Goal: Task Accomplishment & Management: Use online tool/utility

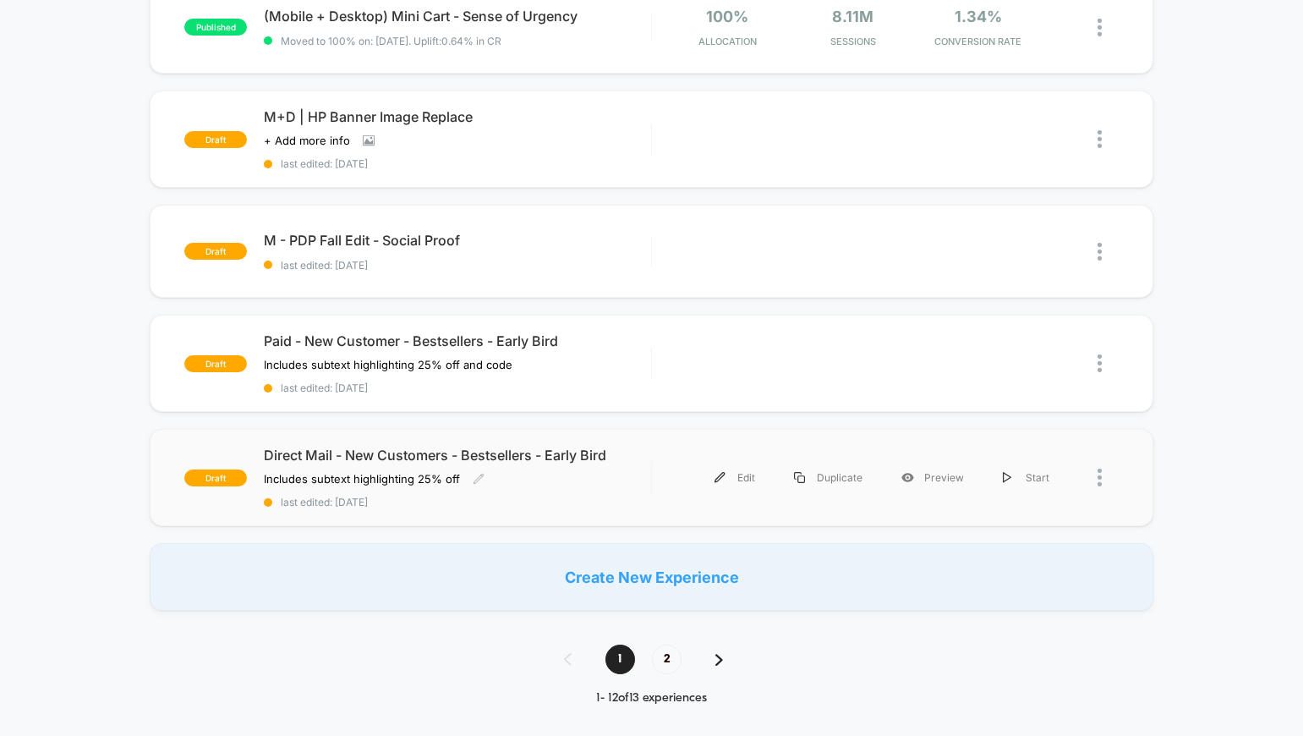
click at [638, 468] on div "Direct Mail - New Customers - Bestsellers - Early Bird Includes subtext highlig…" at bounding box center [457, 477] width 387 height 62
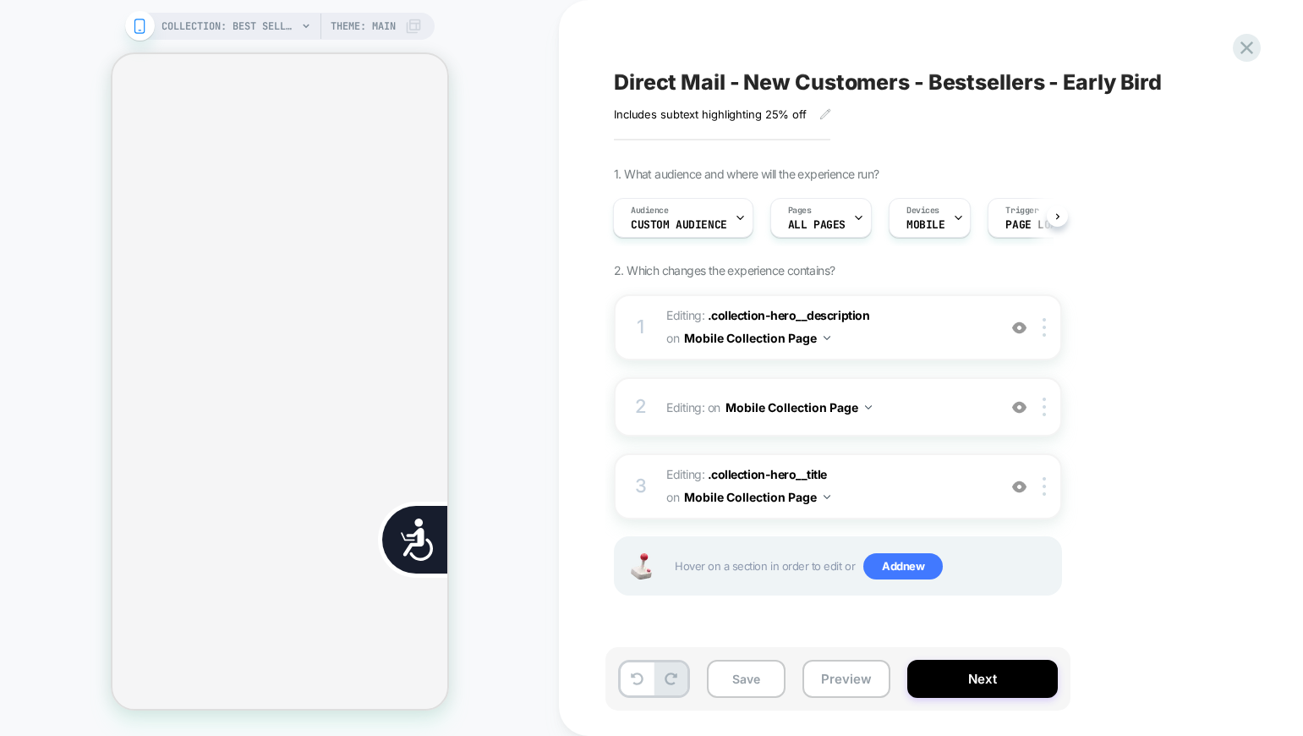
click at [512, 233] on div "COLLECTION: Best Sellers (Category) COLLECTION: Best Sellers (Category) Theme: …" at bounding box center [279, 368] width 559 height 702
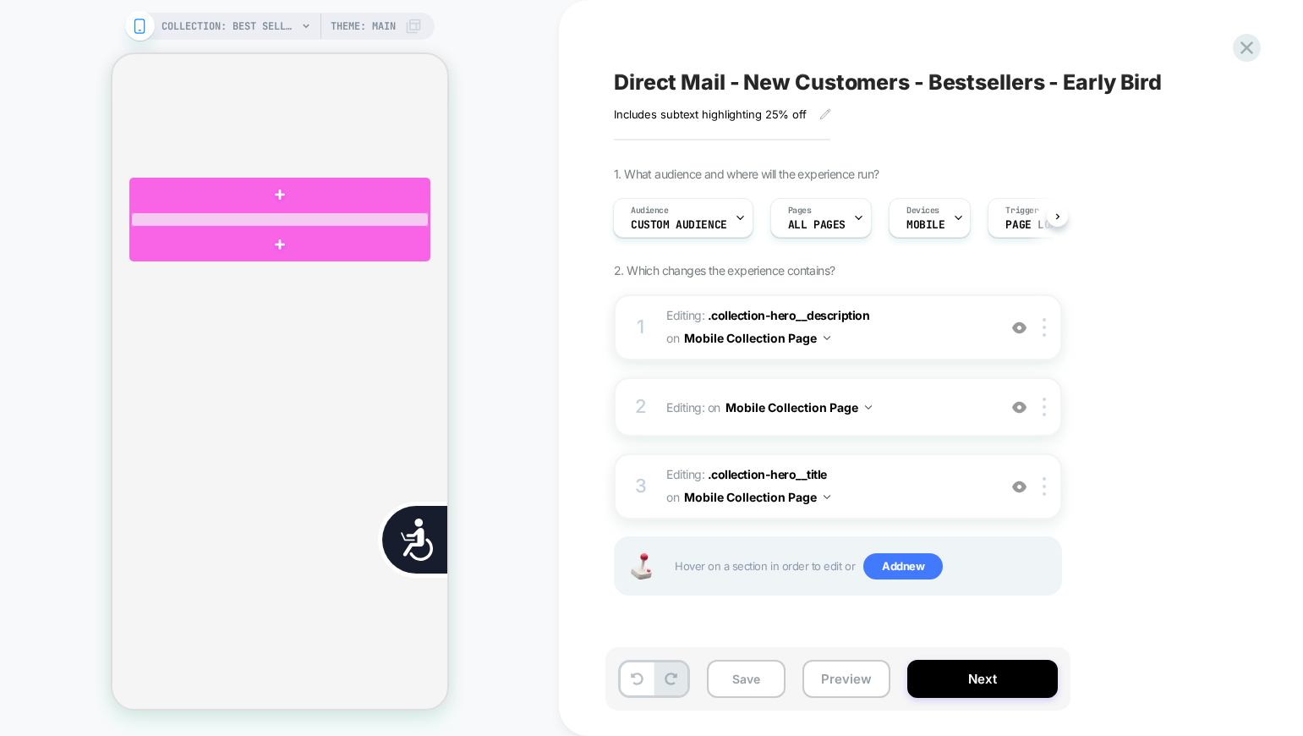
scroll to position [0, 342]
click at [337, 220] on div at bounding box center [279, 219] width 298 height 14
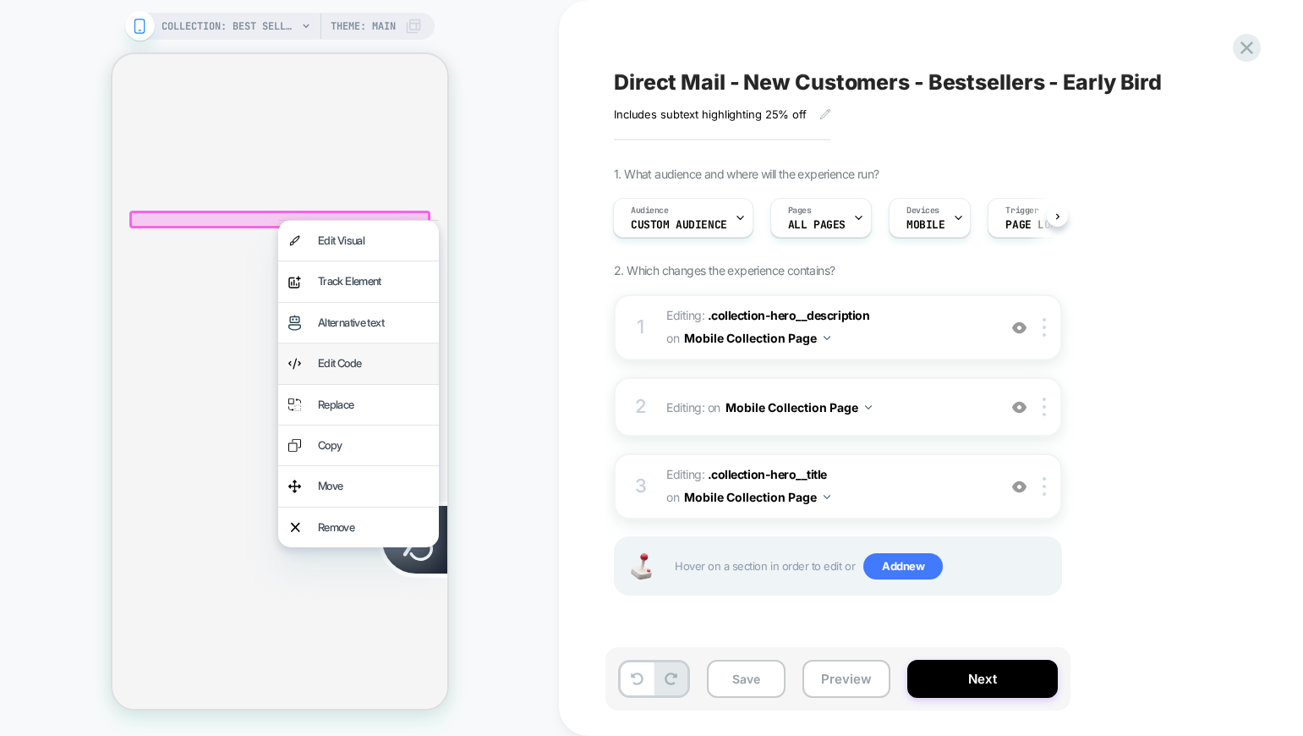
click at [350, 362] on div "Edit Code" at bounding box center [372, 362] width 111 height 19
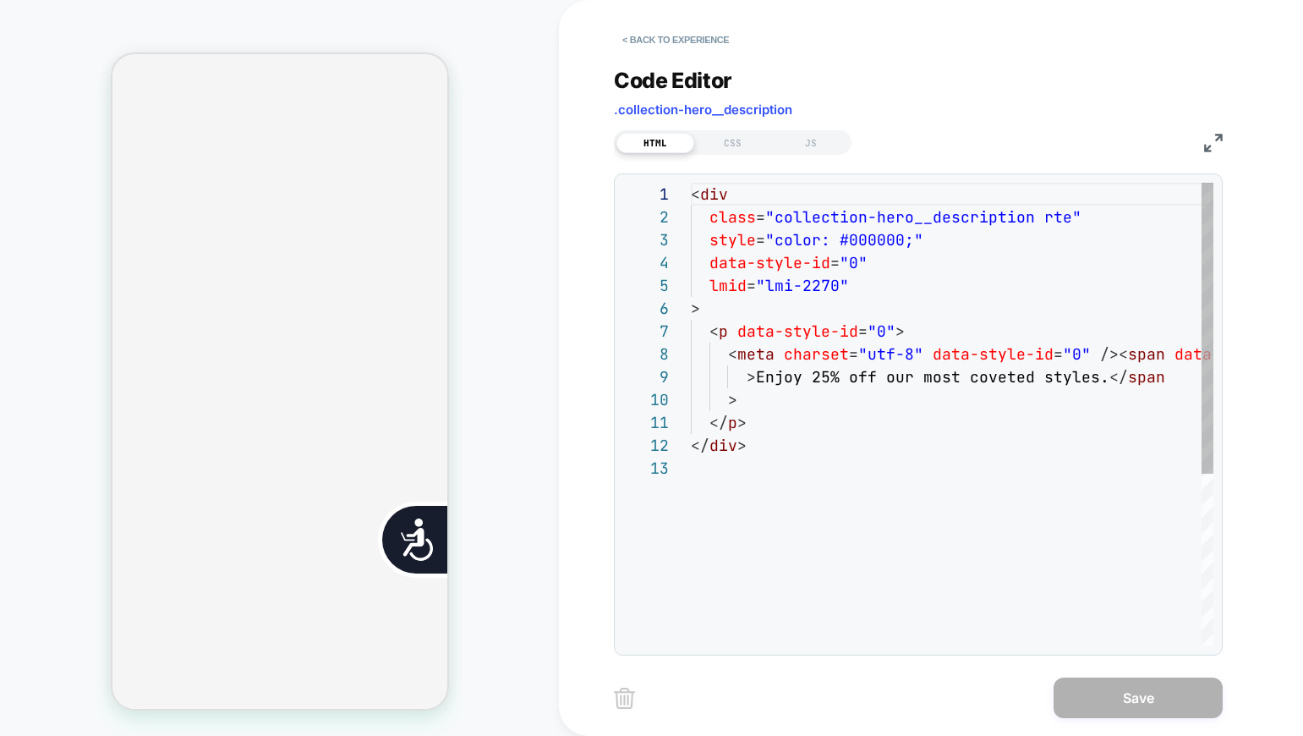
scroll to position [228, 0]
click at [1101, 376] on div "< div class = "collection-hero__description rte" style = "color: #000000;" data…" at bounding box center [1030, 551] width 678 height 737
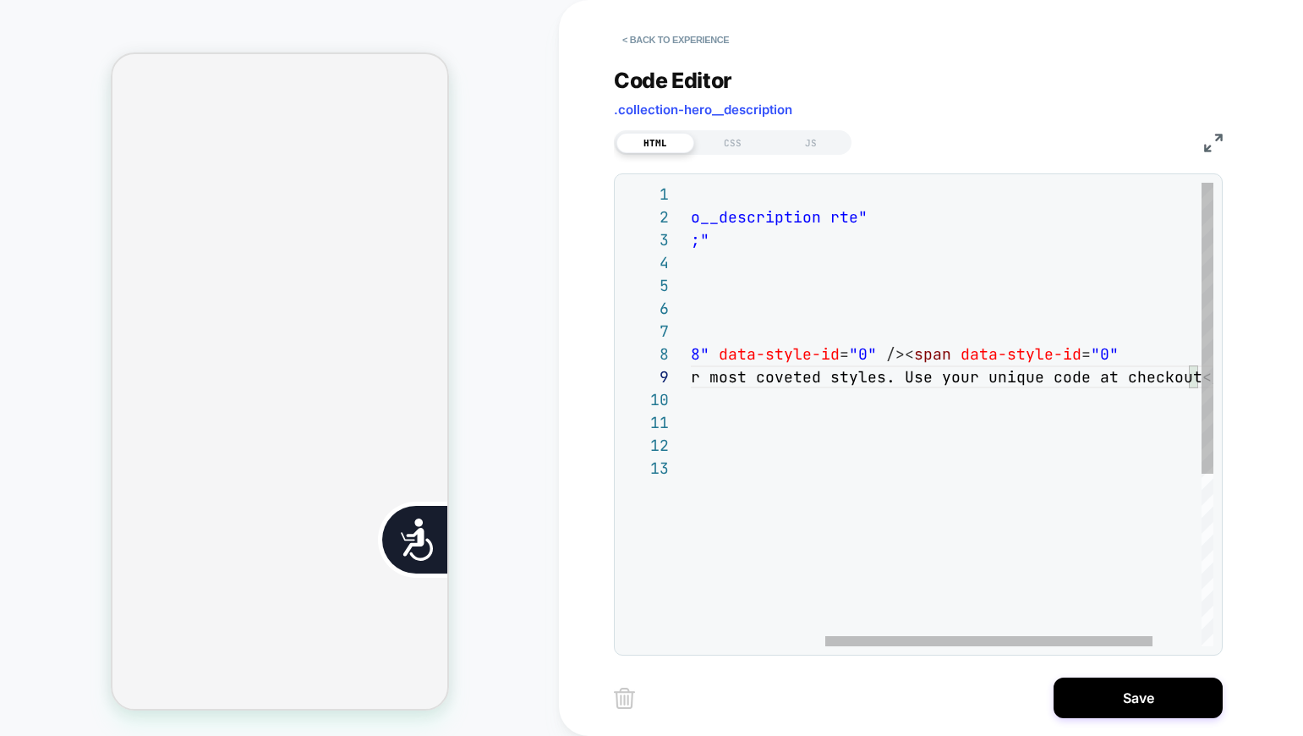
scroll to position [183, 721]
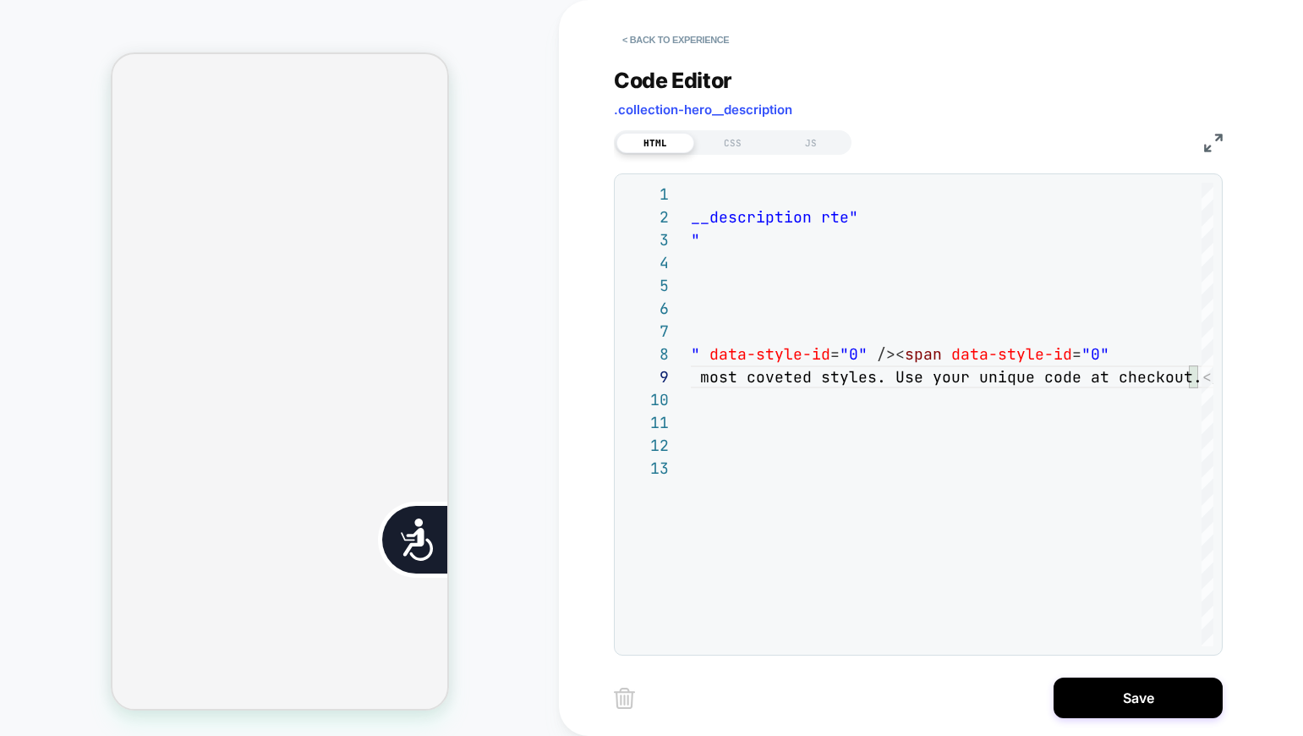
click at [1229, 382] on div "**********" at bounding box center [931, 368] width 634 height 736
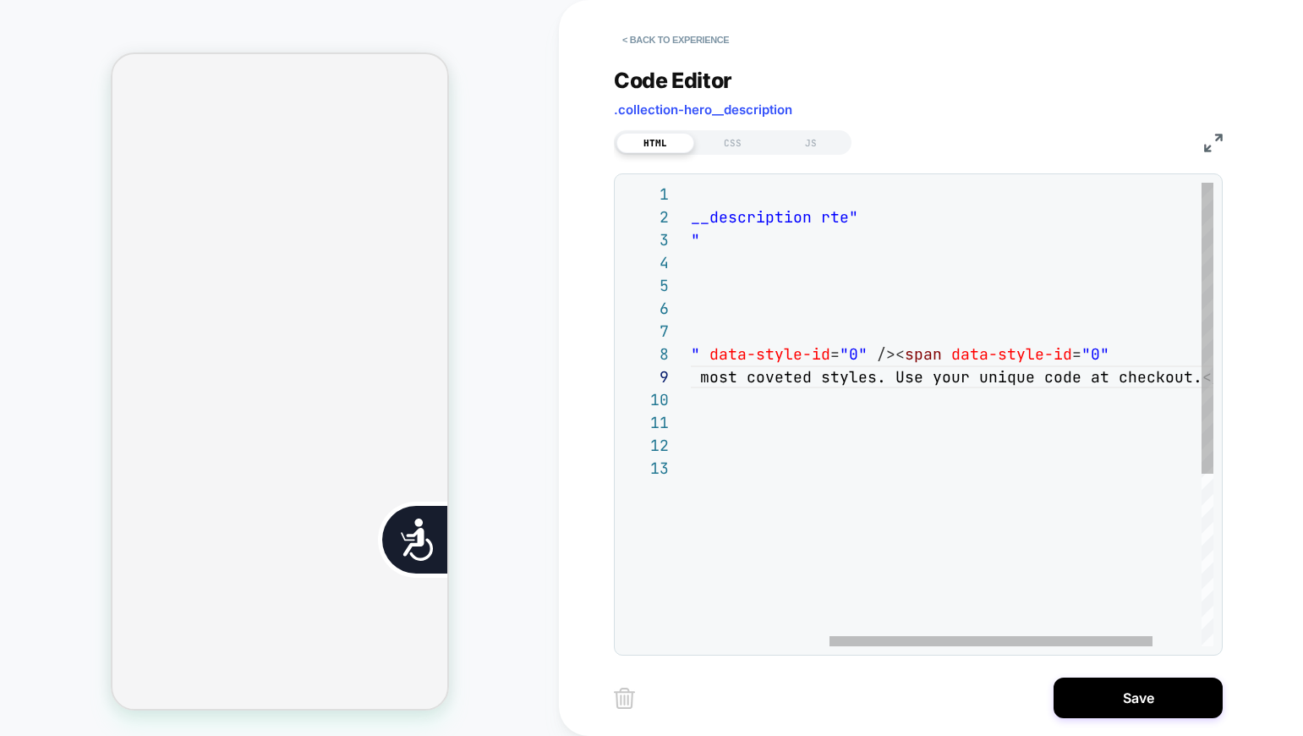
scroll to position [0, 342]
click at [884, 377] on div "< div class = "collection-hero__description rte" style = "color: #000000;" data…" at bounding box center [880, 551] width 824 height 737
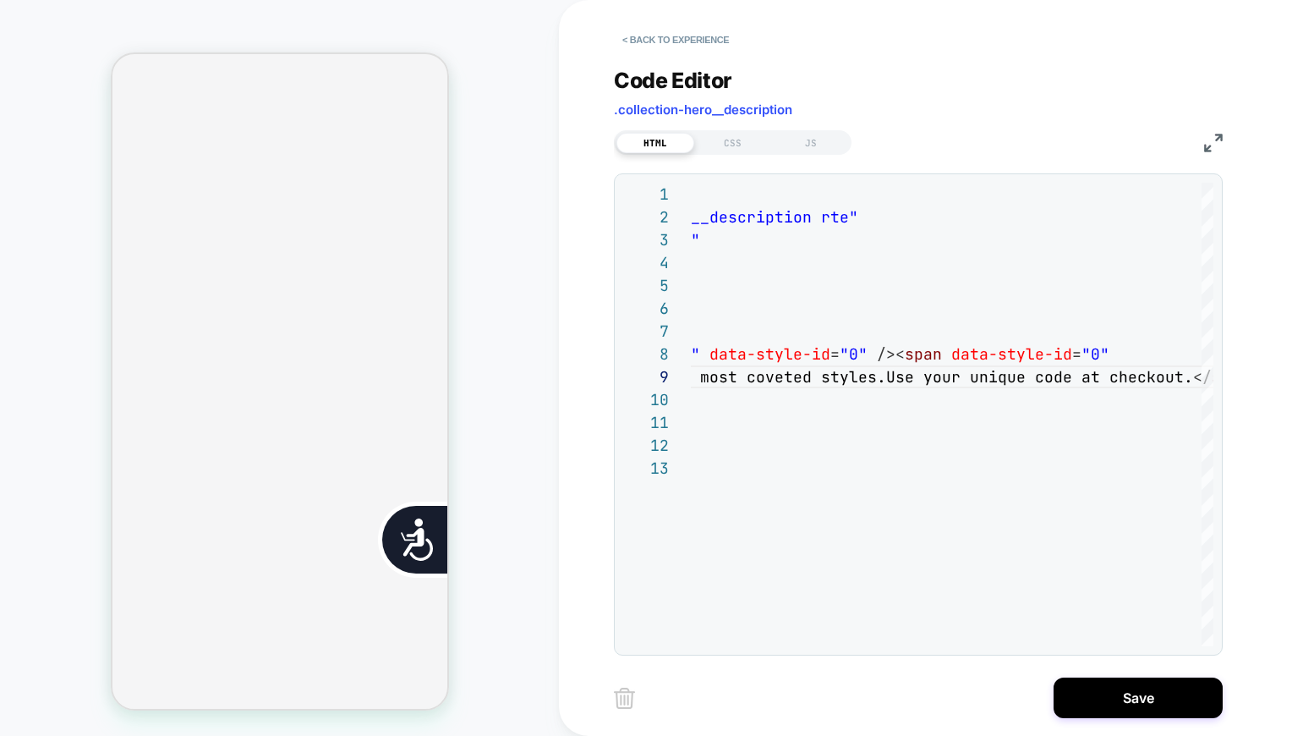
click at [1289, 350] on div "**********" at bounding box center [931, 368] width 744 height 736
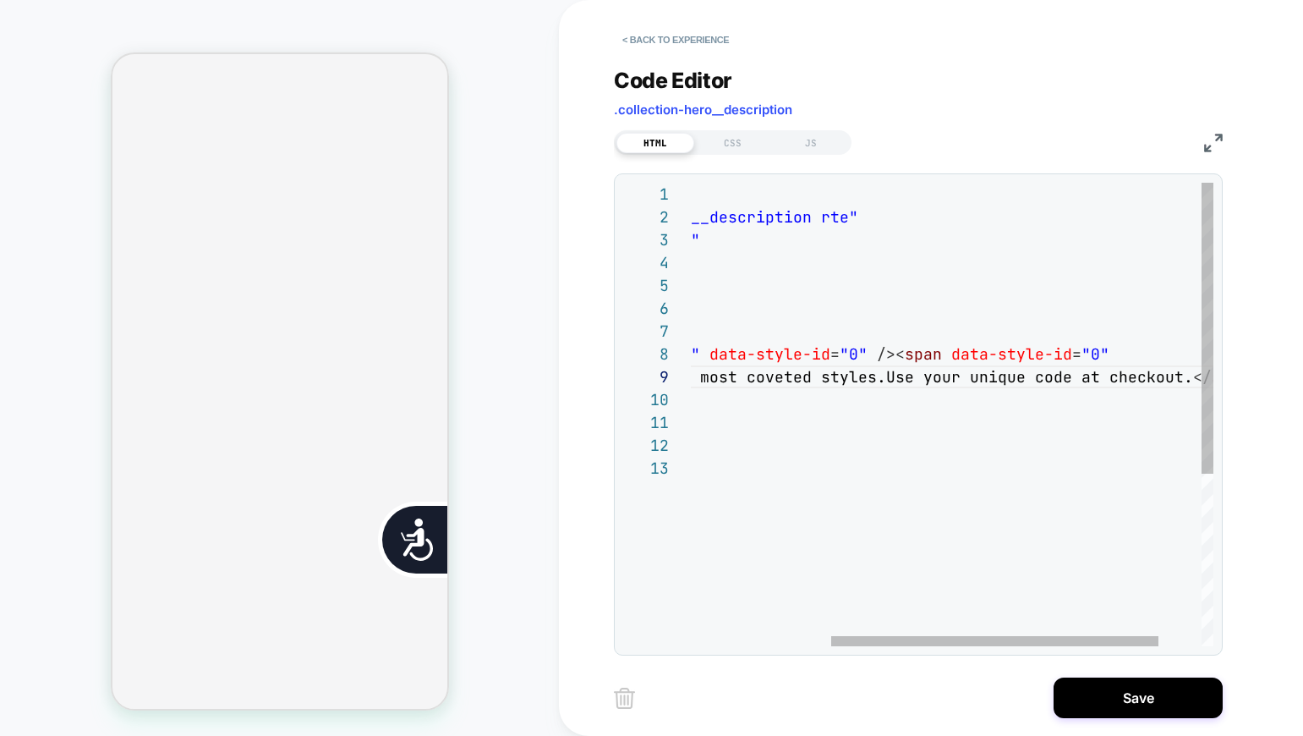
click at [879, 378] on div "< div class = "collection-hero__description rte" style = "color: #000000;" data…" at bounding box center [875, 551] width 815 height 737
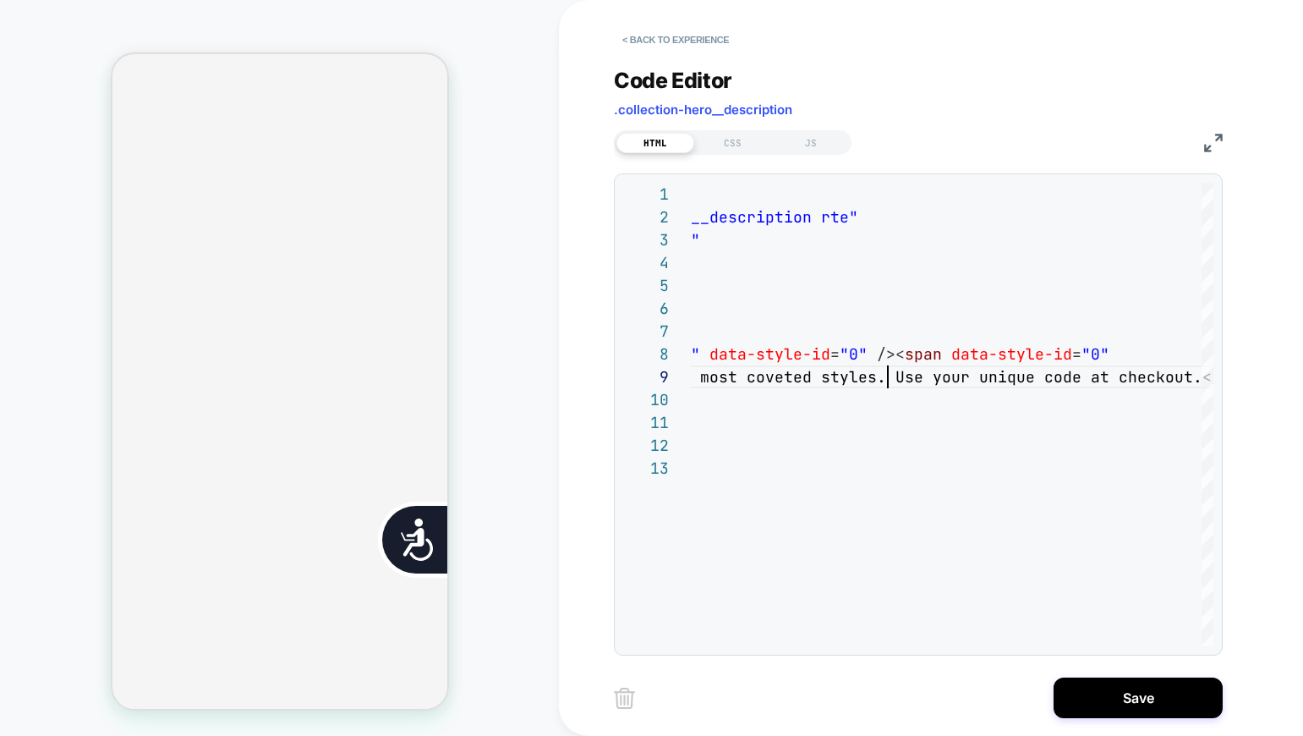
type textarea "**********"
drag, startPoint x: 1278, startPoint y: 375, endPoint x: 1239, endPoint y: 412, distance: 53.2
click at [1278, 375] on div "**********" at bounding box center [931, 368] width 744 height 736
click at [1191, 704] on button "Save" at bounding box center [1138, 697] width 169 height 41
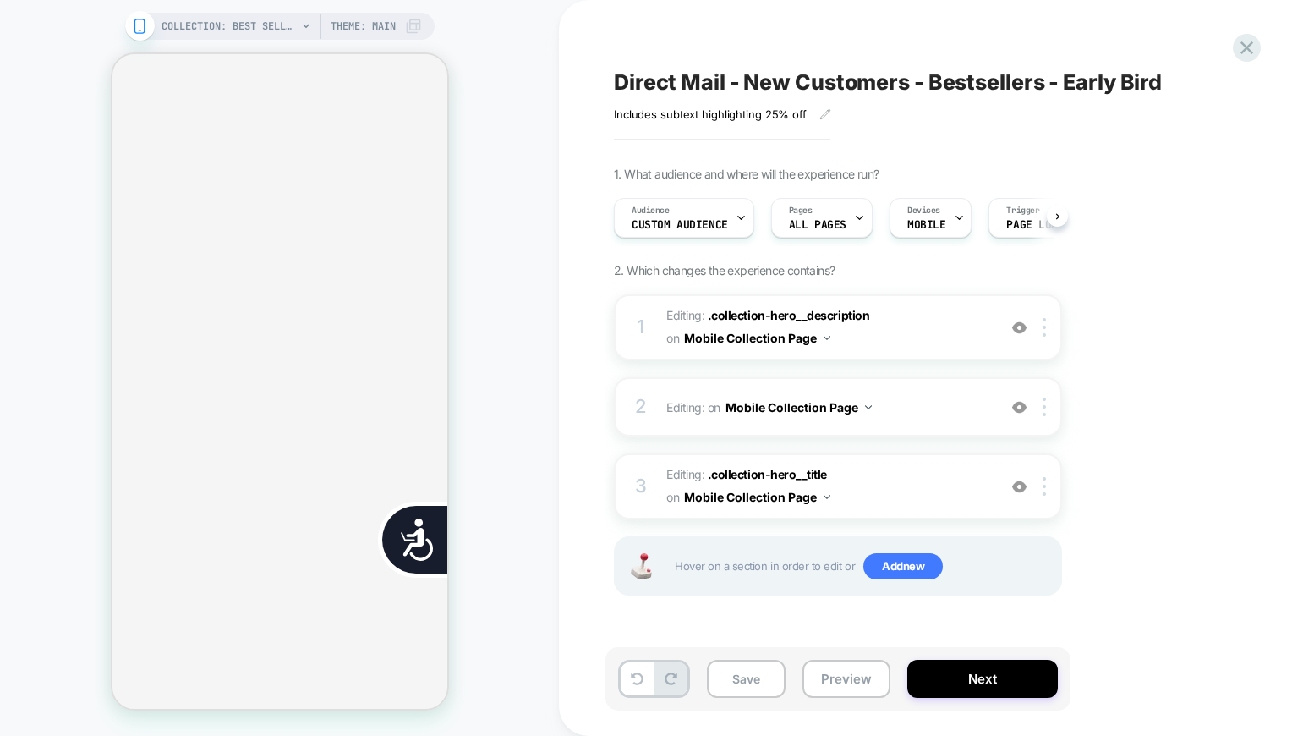
scroll to position [0, 1]
click at [752, 672] on button "Save" at bounding box center [746, 679] width 79 height 38
click at [1240, 47] on icon at bounding box center [1246, 47] width 23 height 23
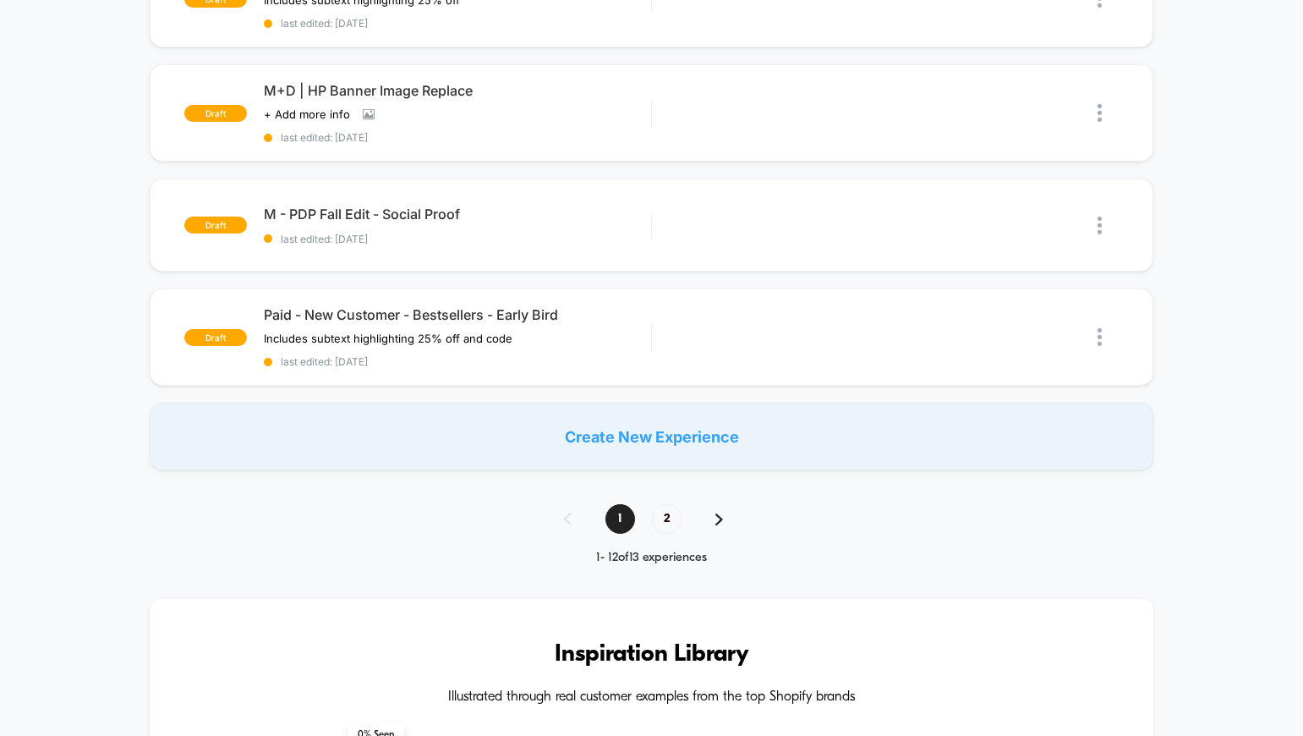
scroll to position [1159, 0]
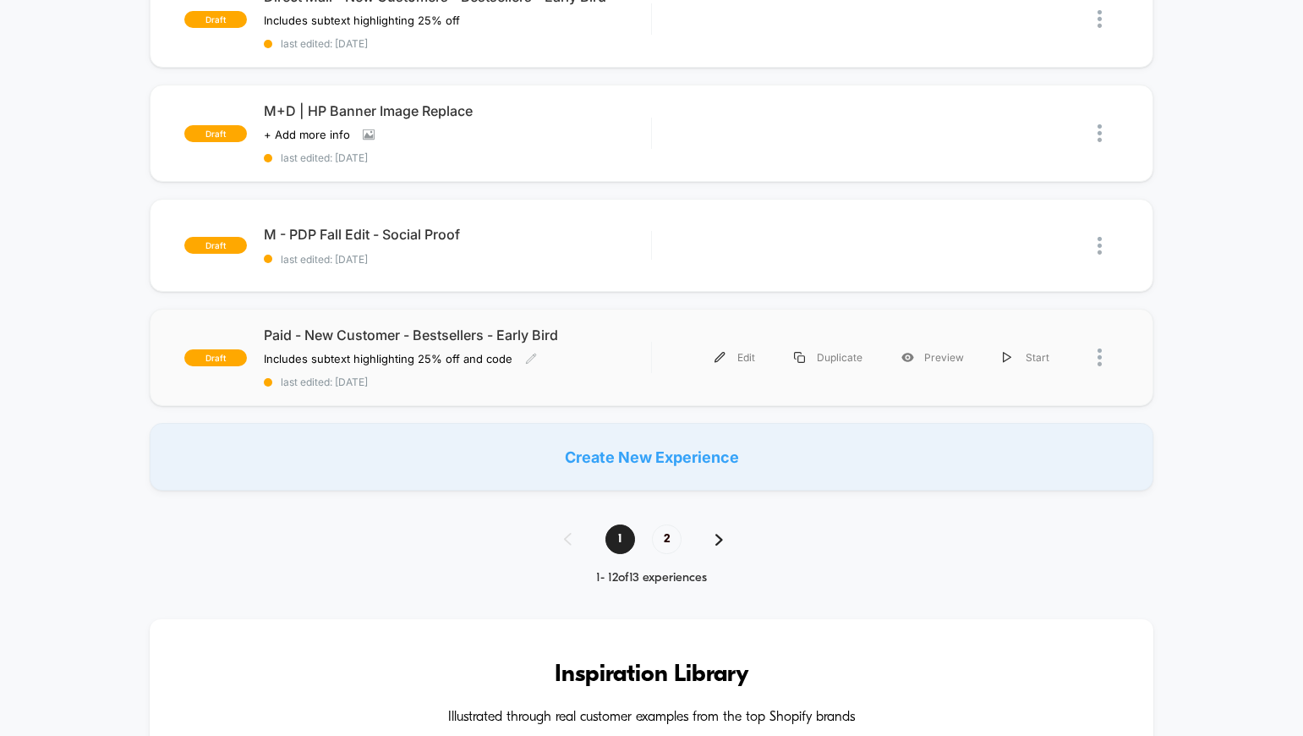
click at [609, 372] on div "Paid - New Customer - Bestsellers - Early Bird Includes subtext highlighting 25…" at bounding box center [457, 357] width 387 height 62
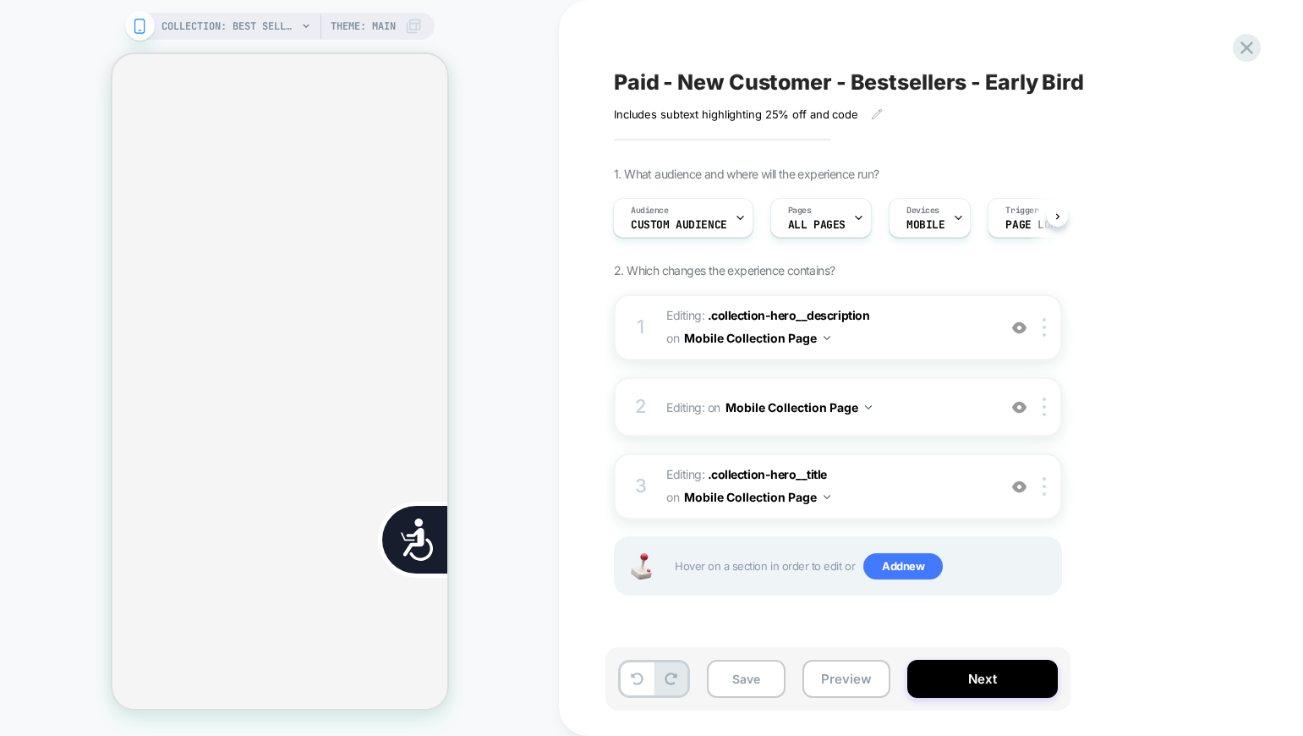
scroll to position [0, 342]
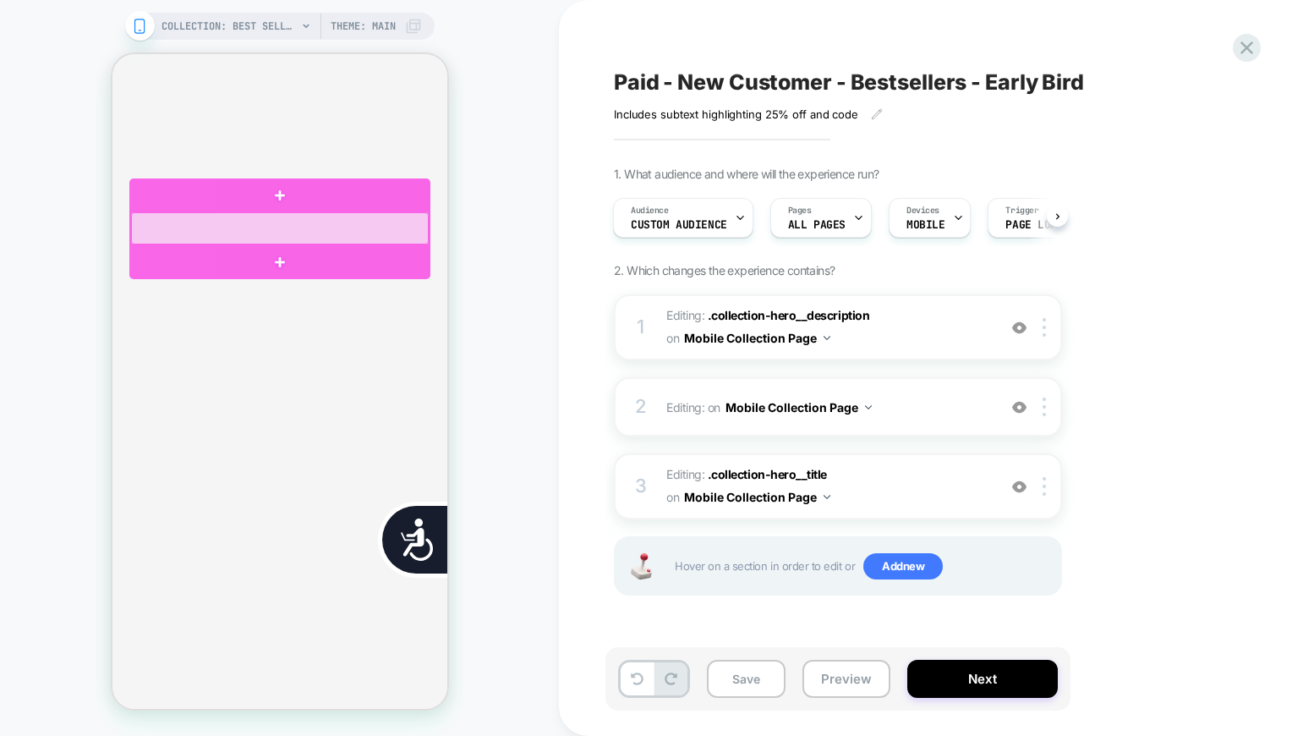
click at [362, 227] on div at bounding box center [279, 228] width 298 height 32
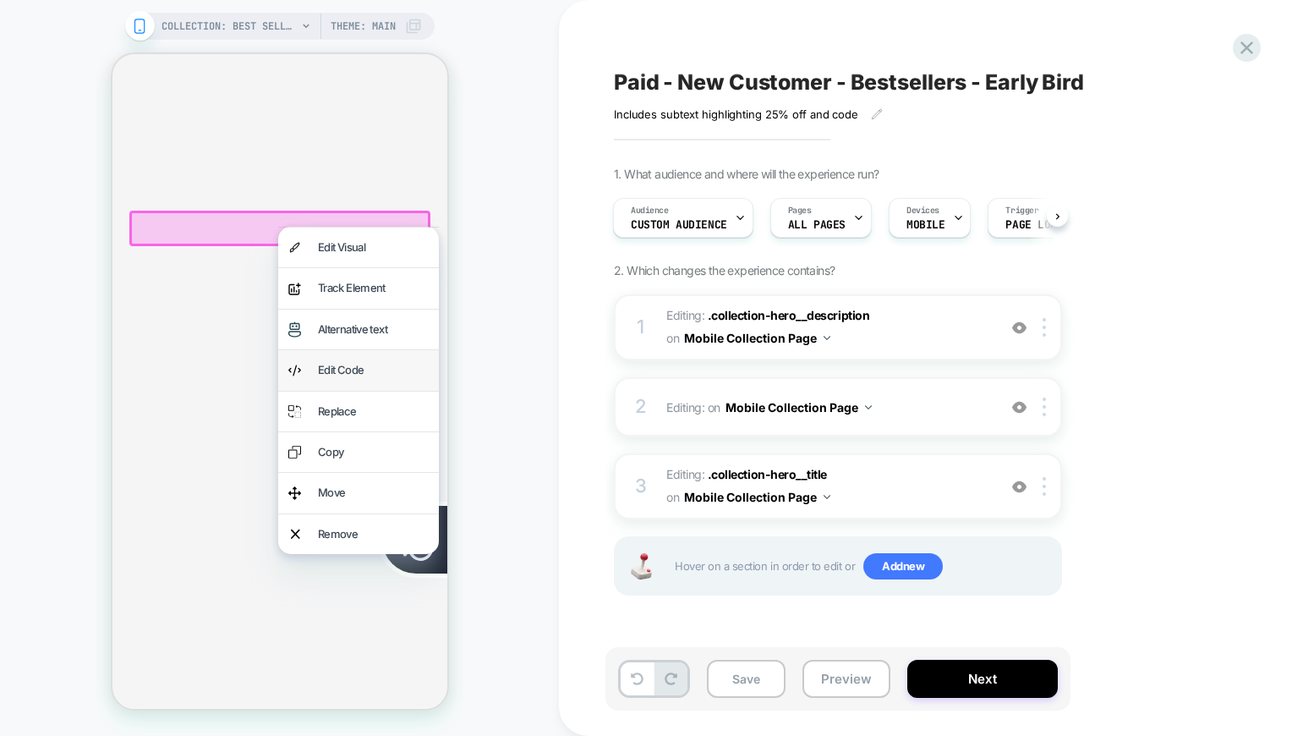
click at [351, 374] on div "Edit Code" at bounding box center [372, 369] width 111 height 19
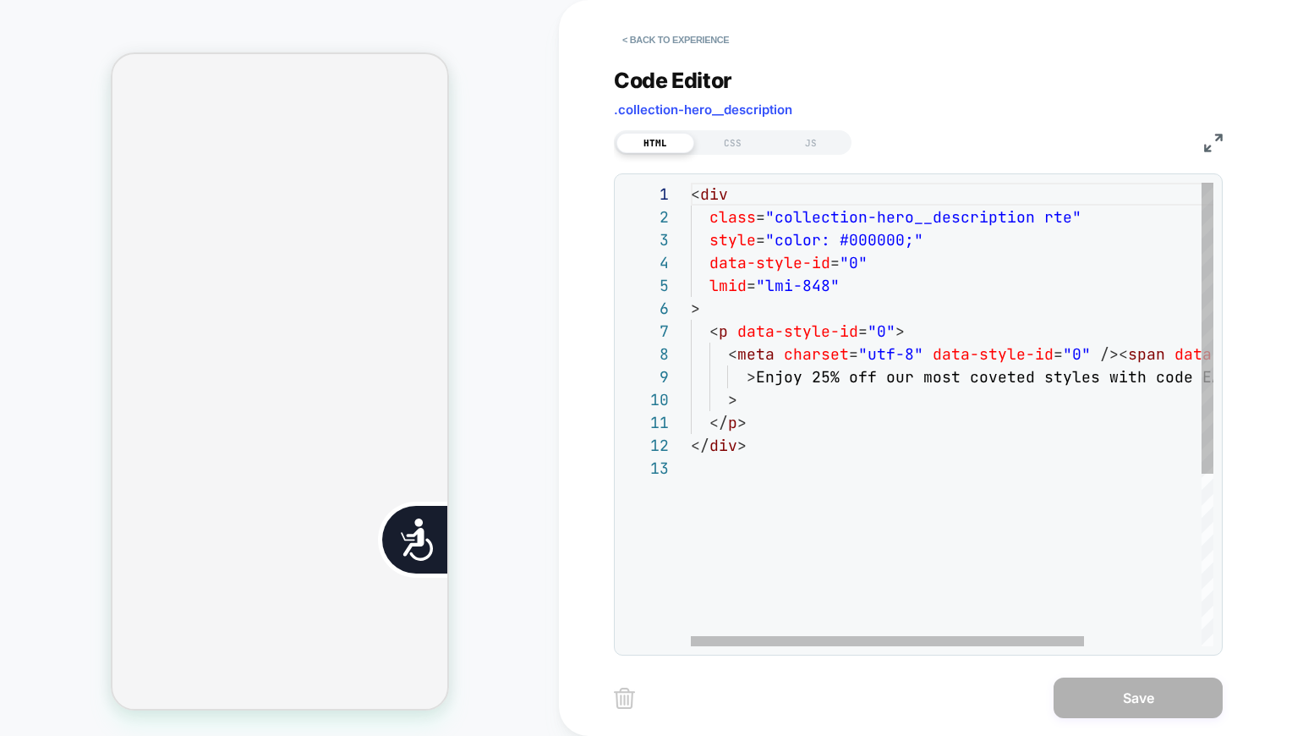
scroll to position [0, 683]
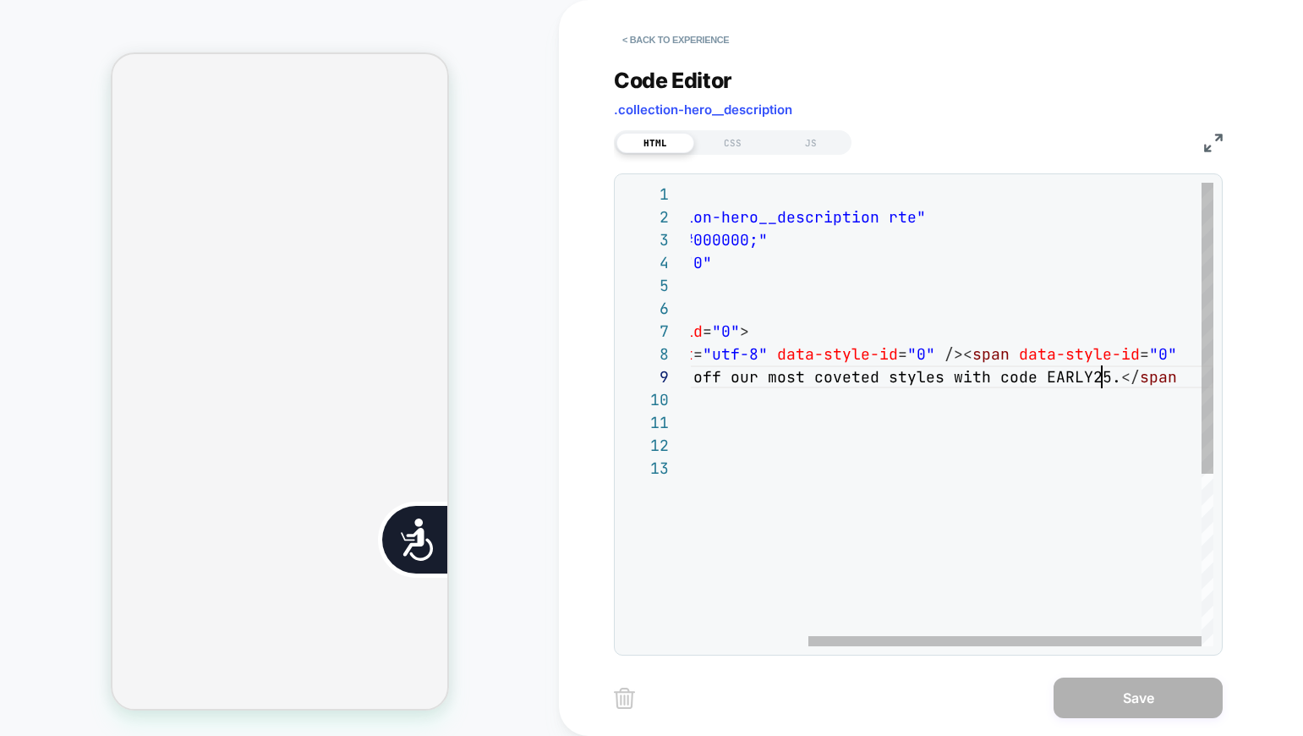
click at [1103, 380] on div "< div class = "collection-hero__description rte" style = "color: #000000;" data…" at bounding box center [874, 551] width 678 height 737
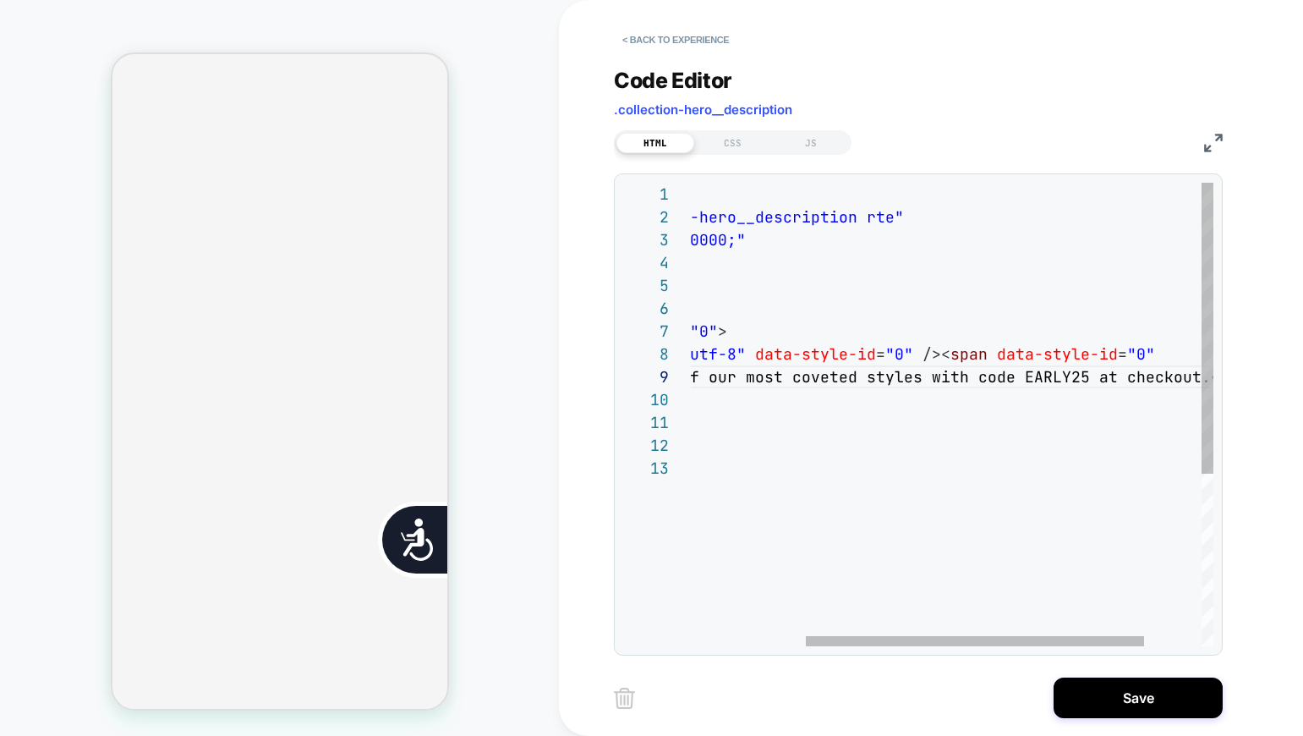
scroll to position [0, 0]
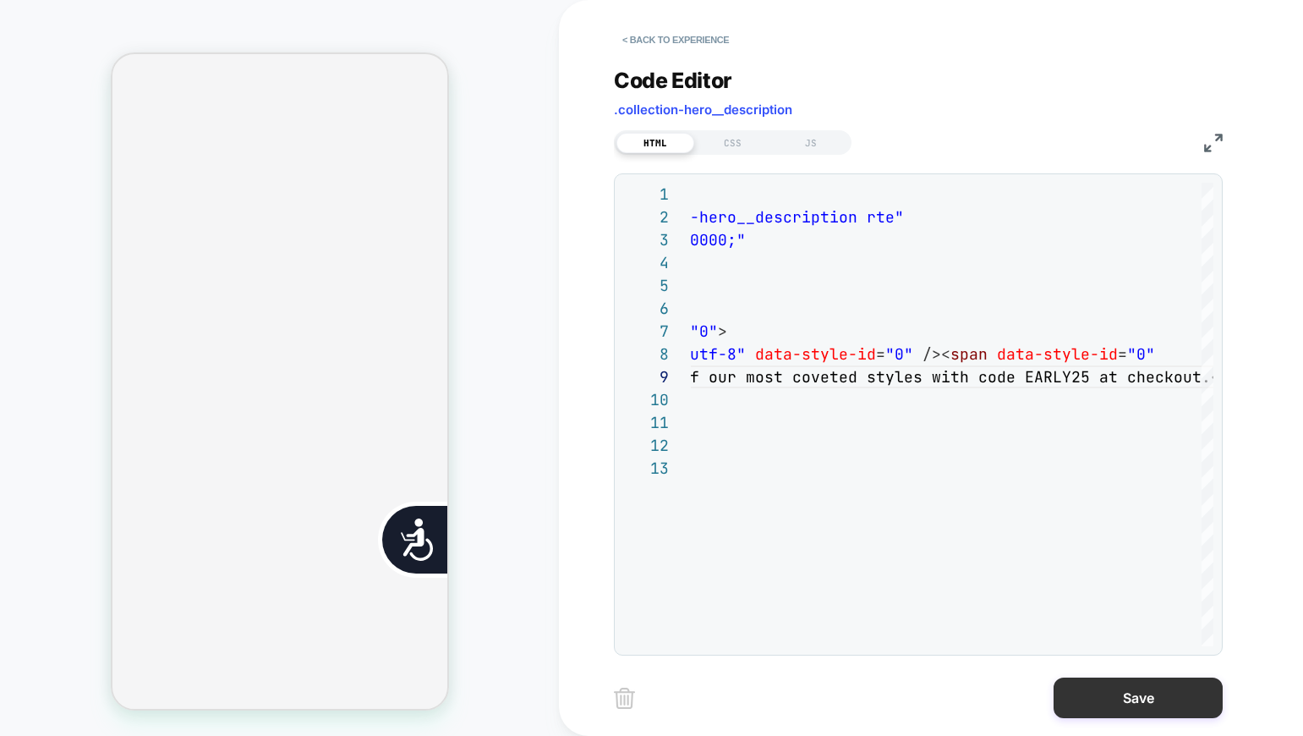
type textarea "**********"
click at [1120, 692] on button "Save" at bounding box center [1138, 697] width 169 height 41
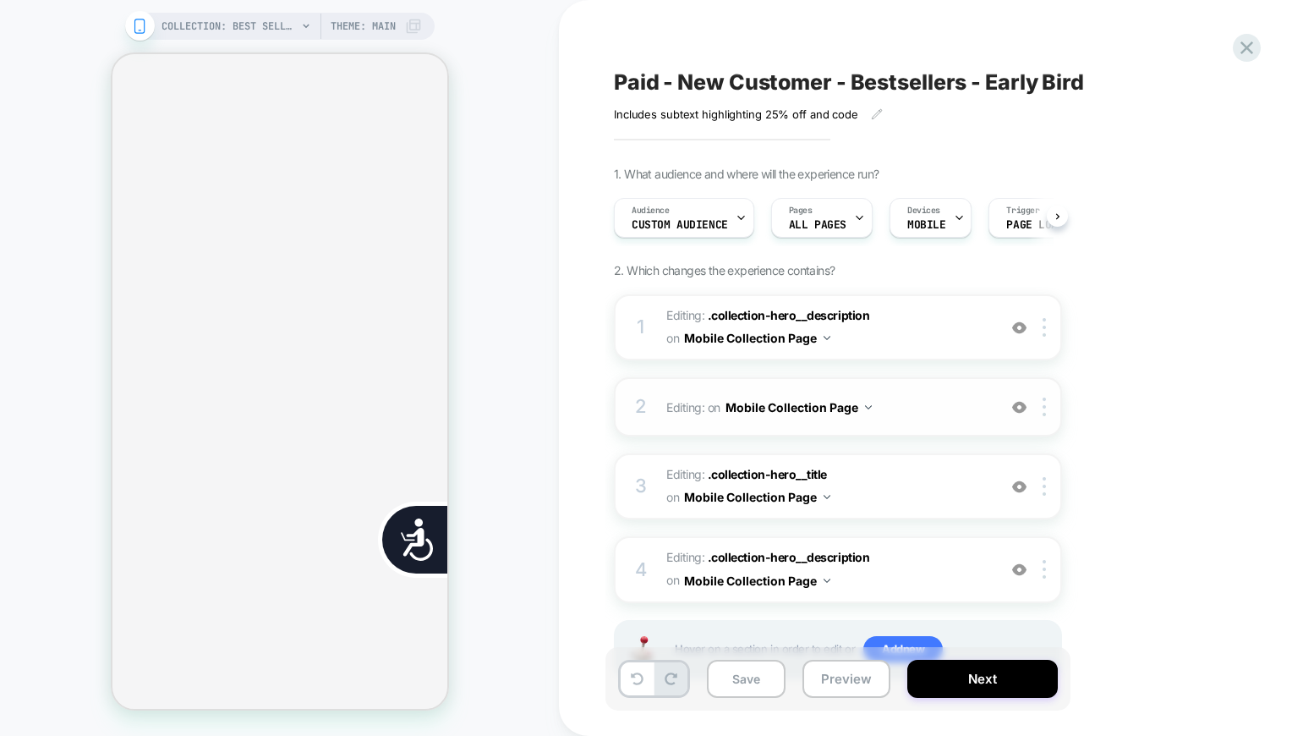
scroll to position [0, 1]
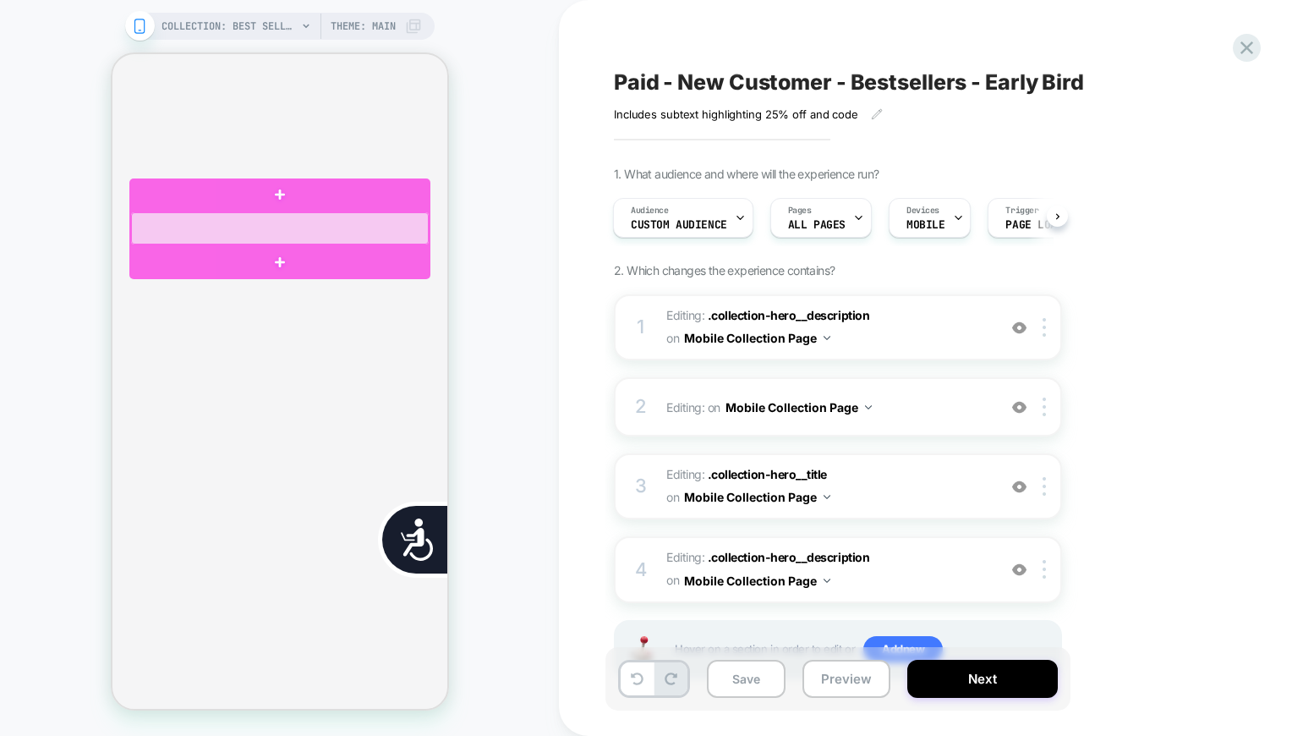
click at [352, 227] on div at bounding box center [279, 228] width 298 height 32
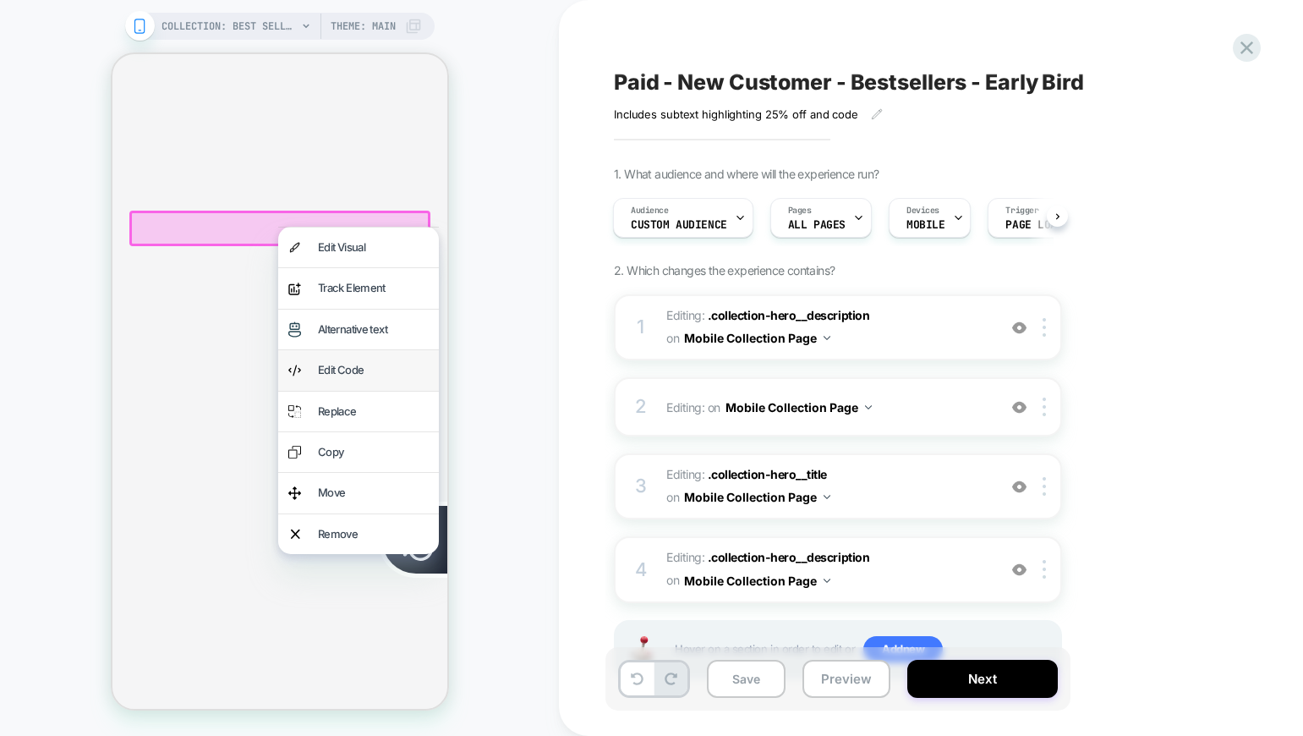
click at [341, 364] on div "Edit Code" at bounding box center [372, 369] width 111 height 19
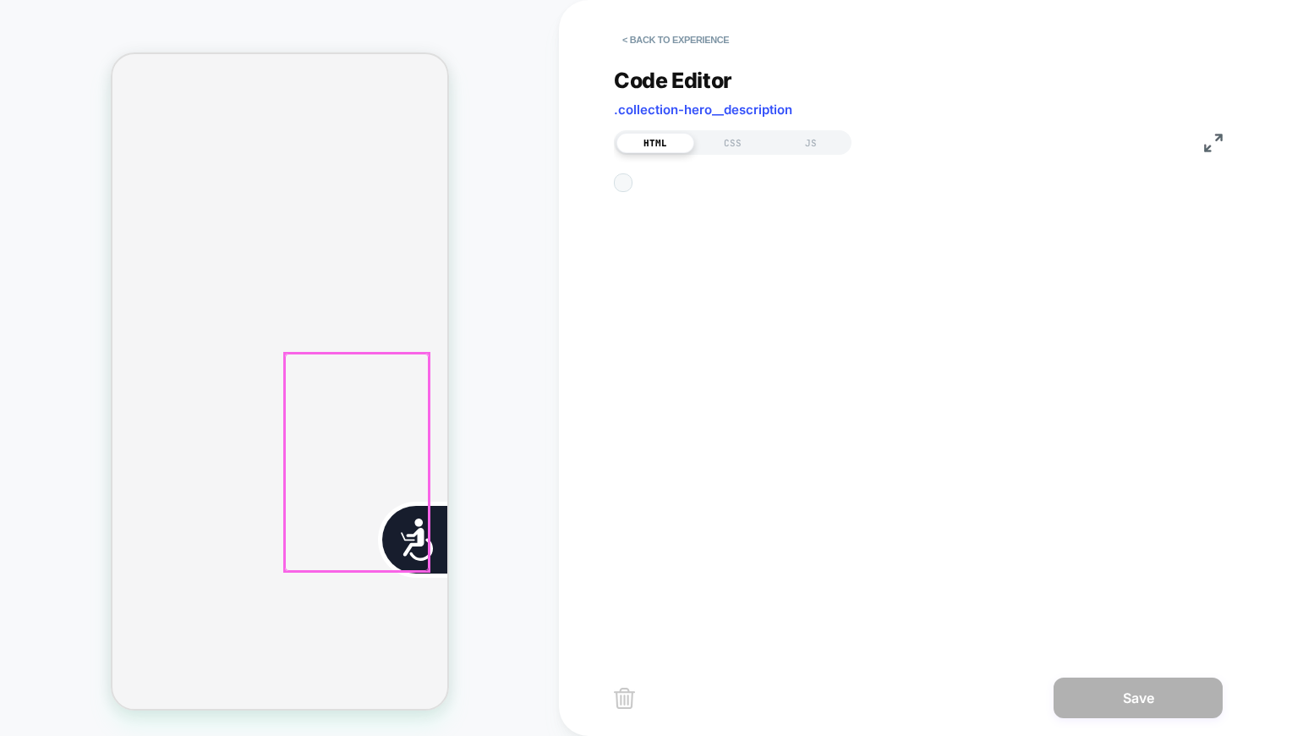
scroll to position [228, 0]
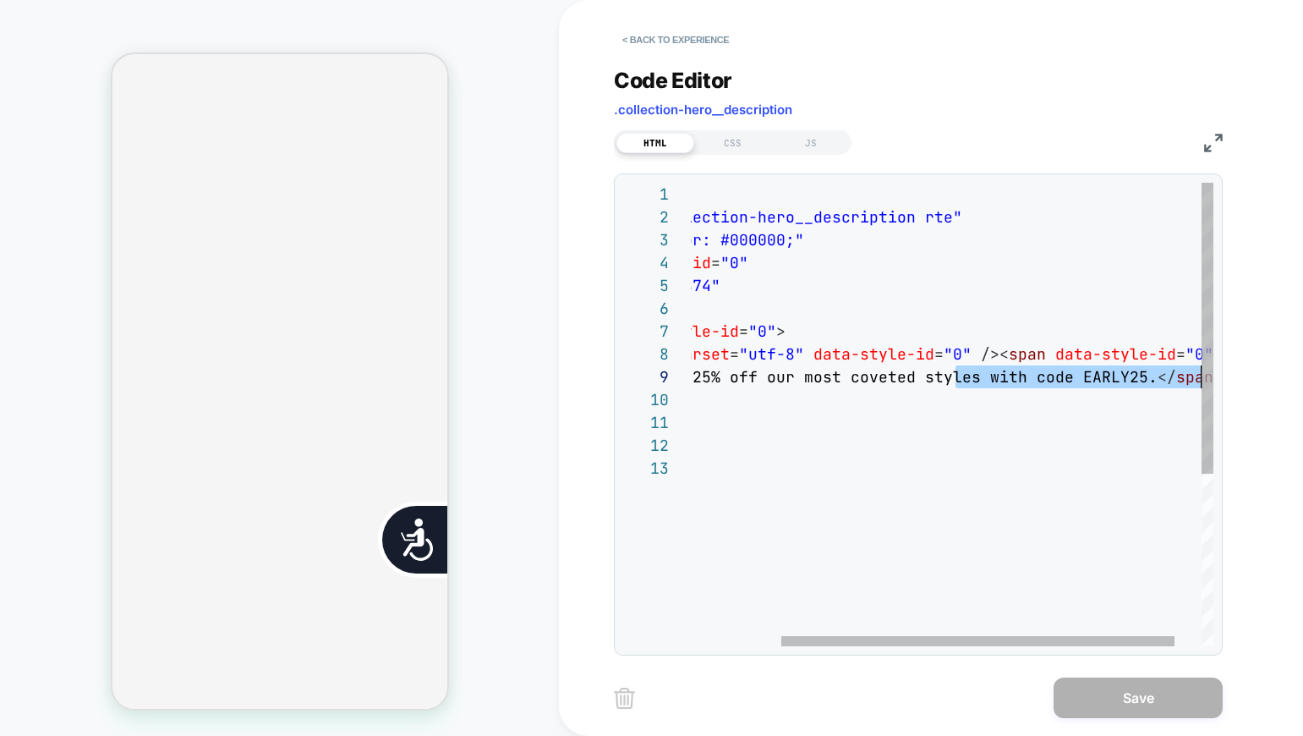
drag, startPoint x: 1126, startPoint y: 375, endPoint x: 1228, endPoint y: 382, distance: 101.7
click at [1228, 382] on div "< div class = "collection-hero__description rte" style = "color: #000000;" data…" at bounding box center [911, 551] width 678 height 737
click at [1157, 380] on div "< div class = "collection-hero__description rte" style = "color: #000000;" data…" at bounding box center [911, 551] width 678 height 737
click at [1133, 380] on div "< div class = "collection-hero__description rte" style = "color: #000000;" data…" at bounding box center [911, 551] width 678 height 737
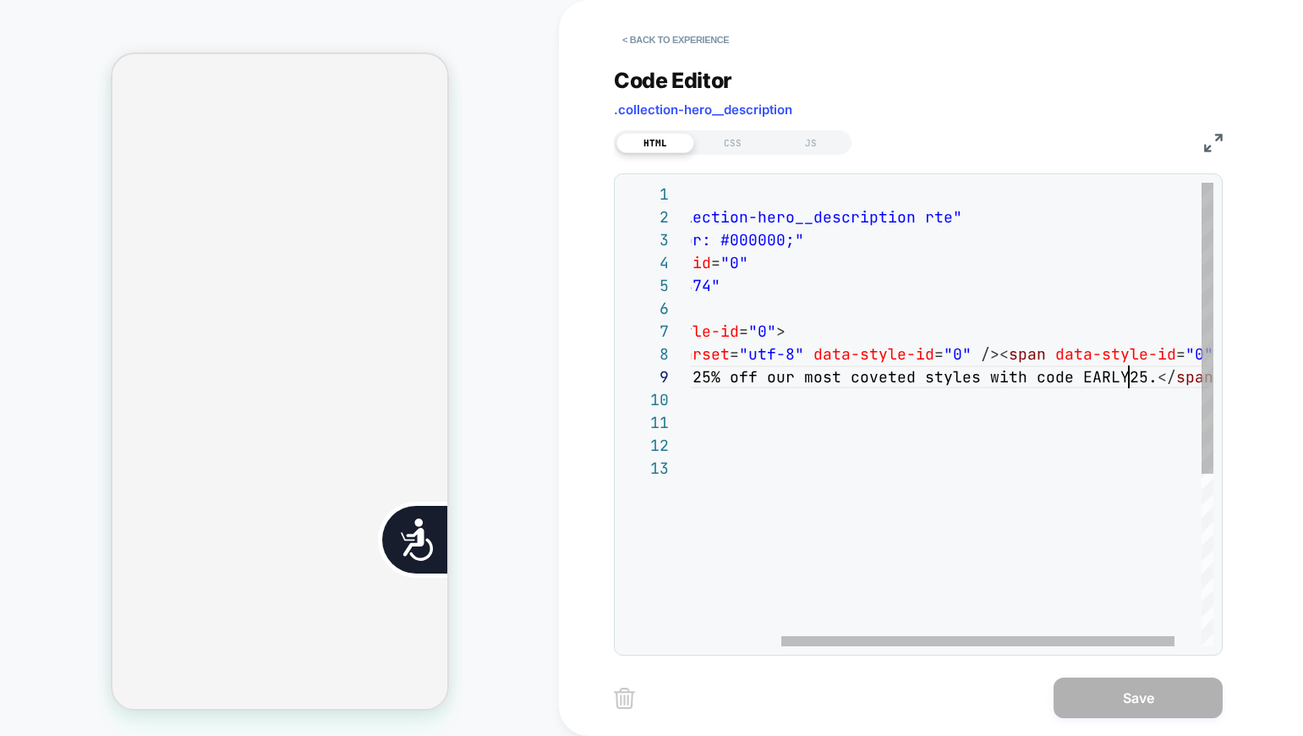
click at [1131, 374] on div "< div class = "collection-hero__description rte" style = "color: #000000;" data…" at bounding box center [911, 551] width 678 height 737
click at [1139, 379] on div "< div class = "collection-hero__description rte" style = "color: #000000;" data…" at bounding box center [911, 551] width 678 height 737
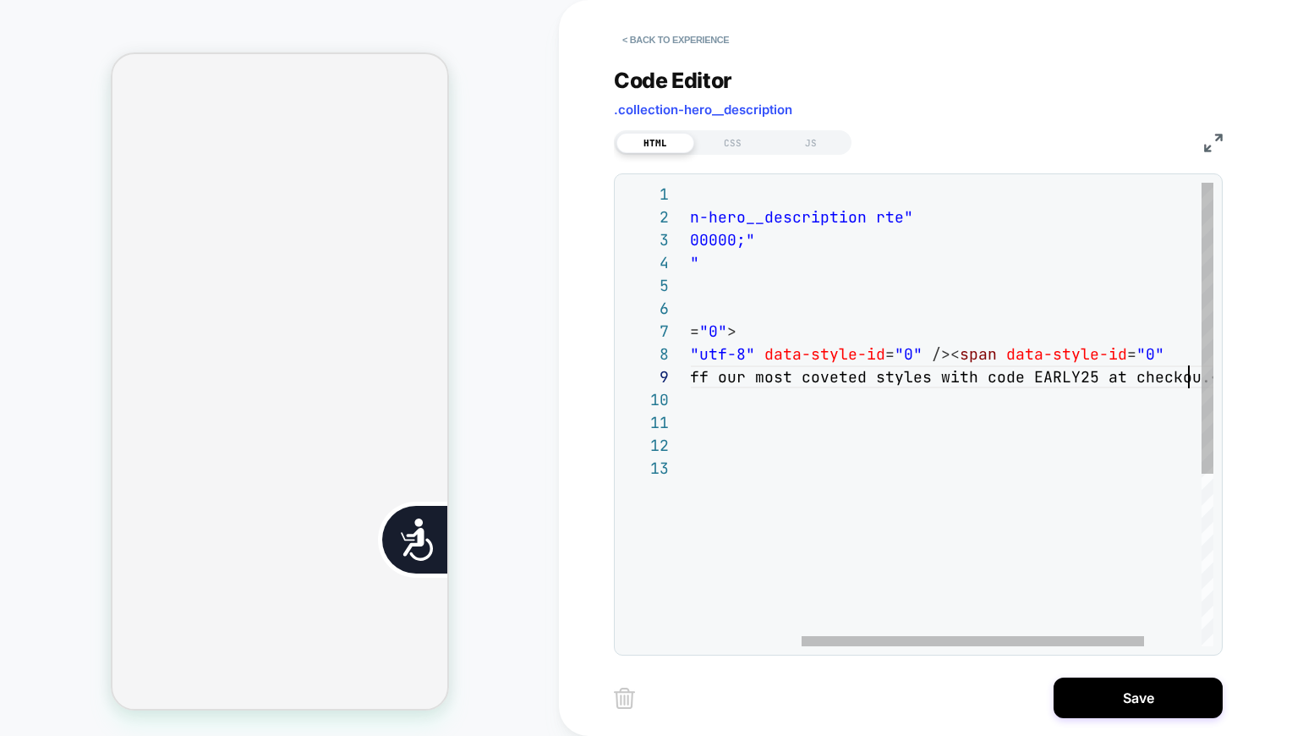
scroll to position [183, 676]
click at [1131, 457] on div "< div class = "collection-hero__description rte" style = "color: #000000;" data…" at bounding box center [907, 551] width 788 height 737
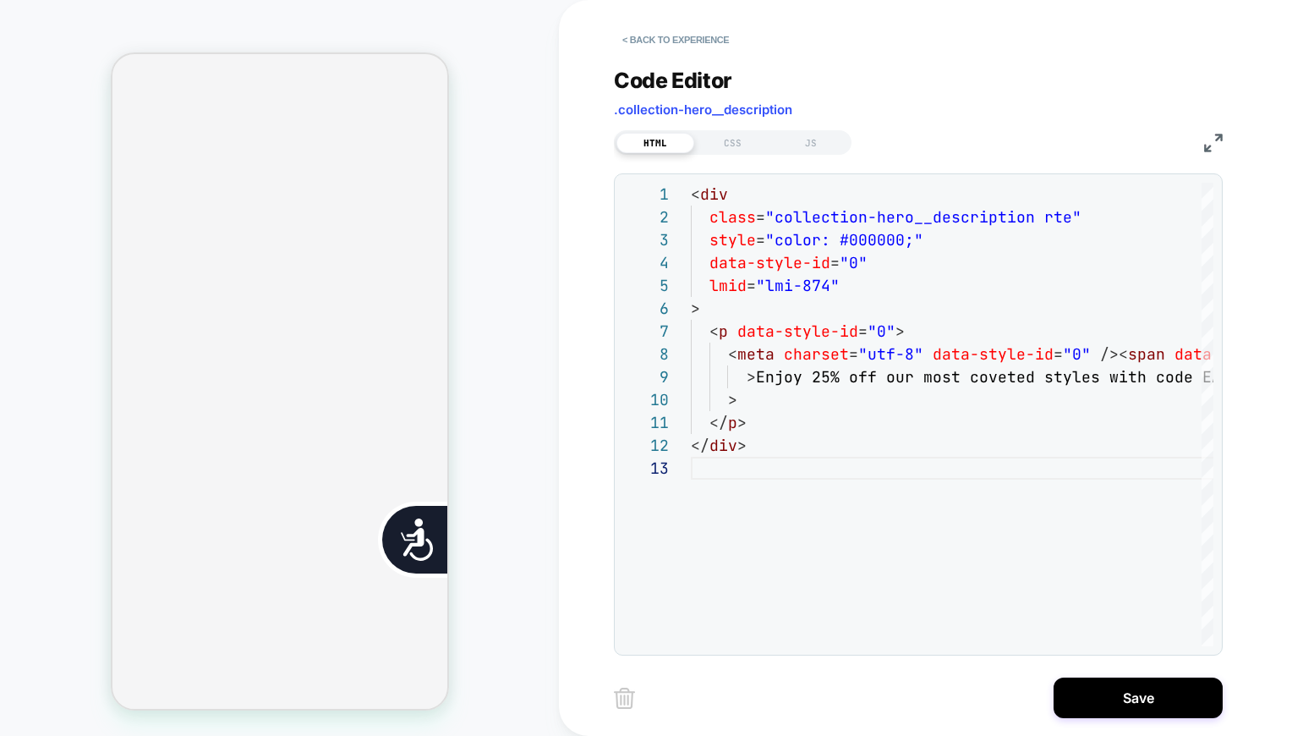
type textarea "**** ******"
click at [1260, 437] on div "< Back to experience Code Editor .collection-hero__description HTML CSS JS 1 2 …" at bounding box center [931, 368] width 744 height 736
click at [1160, 689] on button "Save" at bounding box center [1138, 697] width 169 height 41
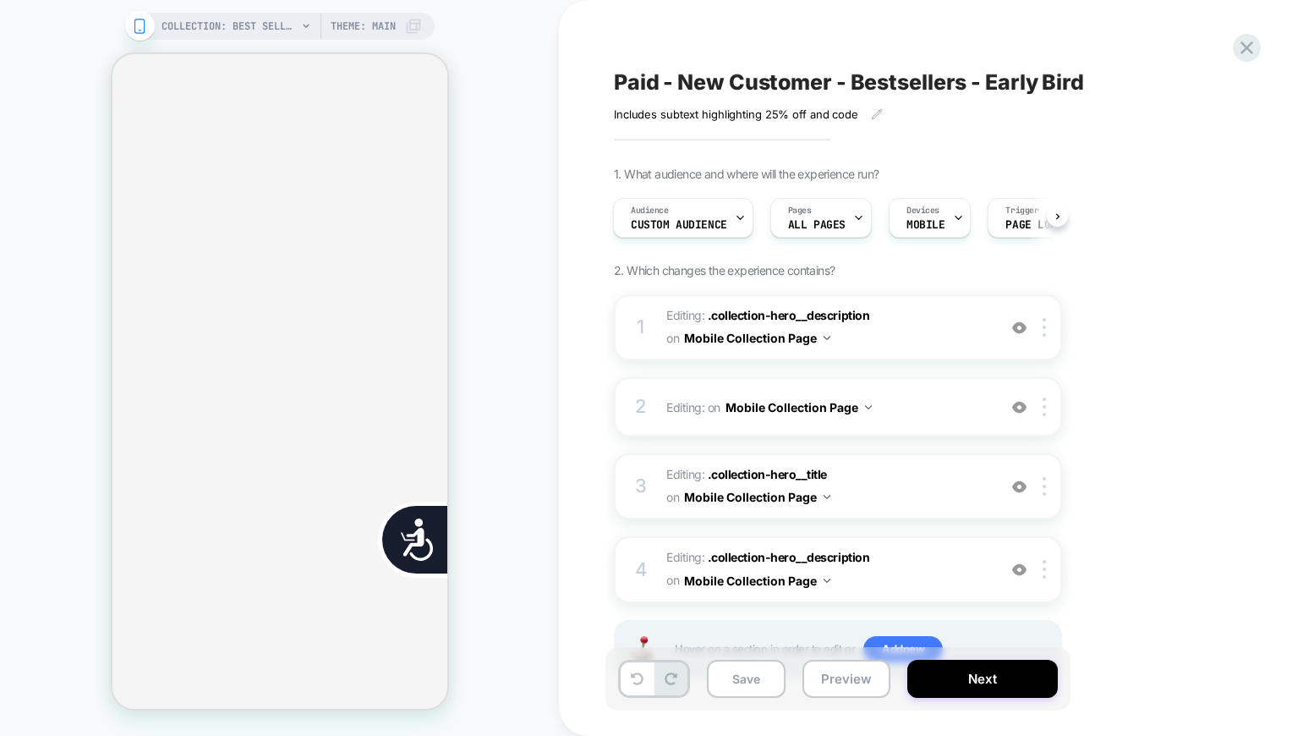
scroll to position [0, 0]
